Goal: Check status: Check status

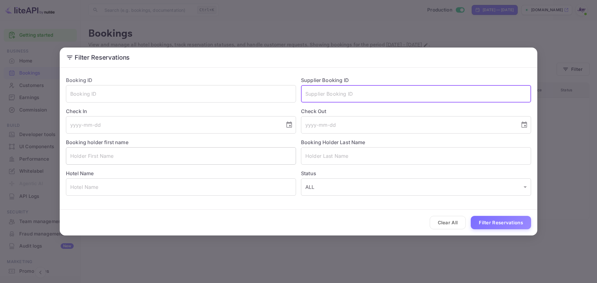
click at [156, 157] on input "text" at bounding box center [181, 155] width 230 height 17
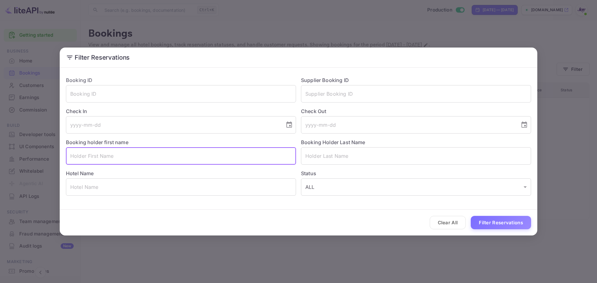
paste input "[PERSON_NAME]"
click at [88, 155] on input "[PERSON_NAME]" at bounding box center [181, 155] width 230 height 17
type input "[PERSON_NAME]"
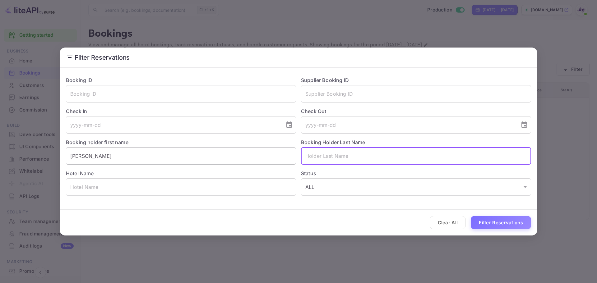
paste input "[PERSON_NAME]"
type input "[PERSON_NAME]"
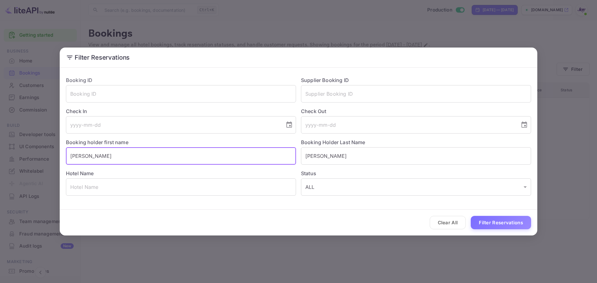
click at [88, 157] on input "[PERSON_NAME]" at bounding box center [181, 155] width 230 height 17
type input "[PERSON_NAME]"
click at [500, 223] on button "Filter Reservations" at bounding box center [501, 222] width 60 height 13
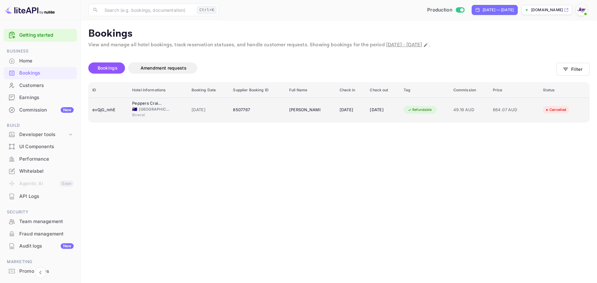
click at [338, 116] on td "[DATE]" at bounding box center [351, 110] width 30 height 25
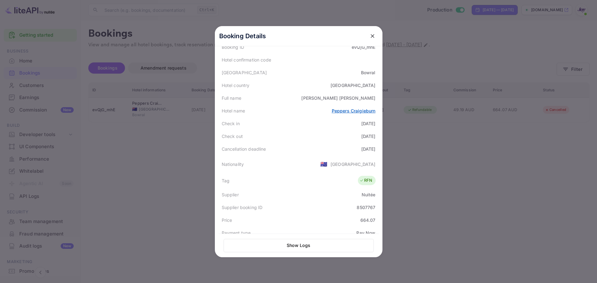
scroll to position [153, 0]
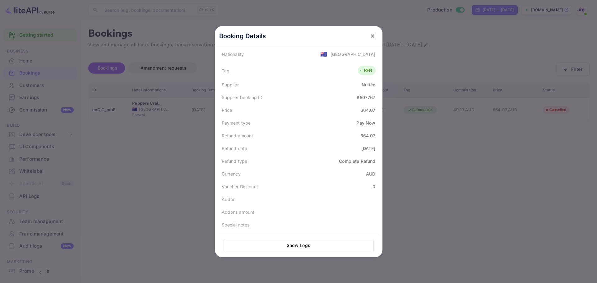
click at [432, 119] on div at bounding box center [298, 141] width 597 height 283
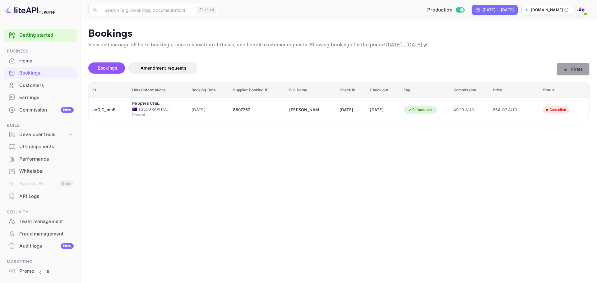
click at [583, 73] on button "Filter" at bounding box center [573, 69] width 33 height 13
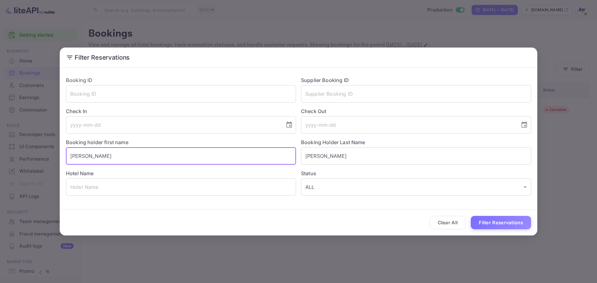
click at [137, 164] on input "[PERSON_NAME]" at bounding box center [181, 155] width 230 height 17
paste input "[PERSON_NAME]"
click at [98, 156] on input "[PERSON_NAME]" at bounding box center [181, 155] width 230 height 17
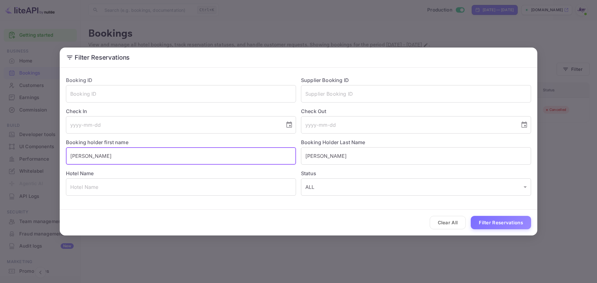
type input "[PERSON_NAME]"
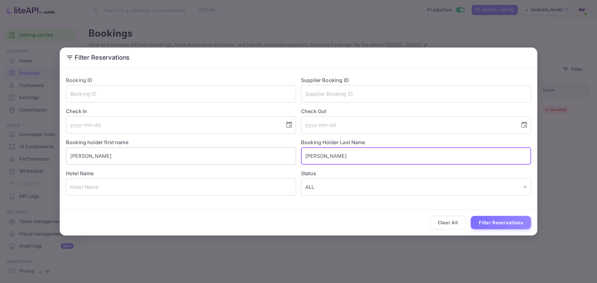
paste input "[PERSON_NAME]"
type input "[PERSON_NAME]"
click at [515, 224] on button "Filter Reservations" at bounding box center [501, 222] width 60 height 13
